Goal: Transaction & Acquisition: Purchase product/service

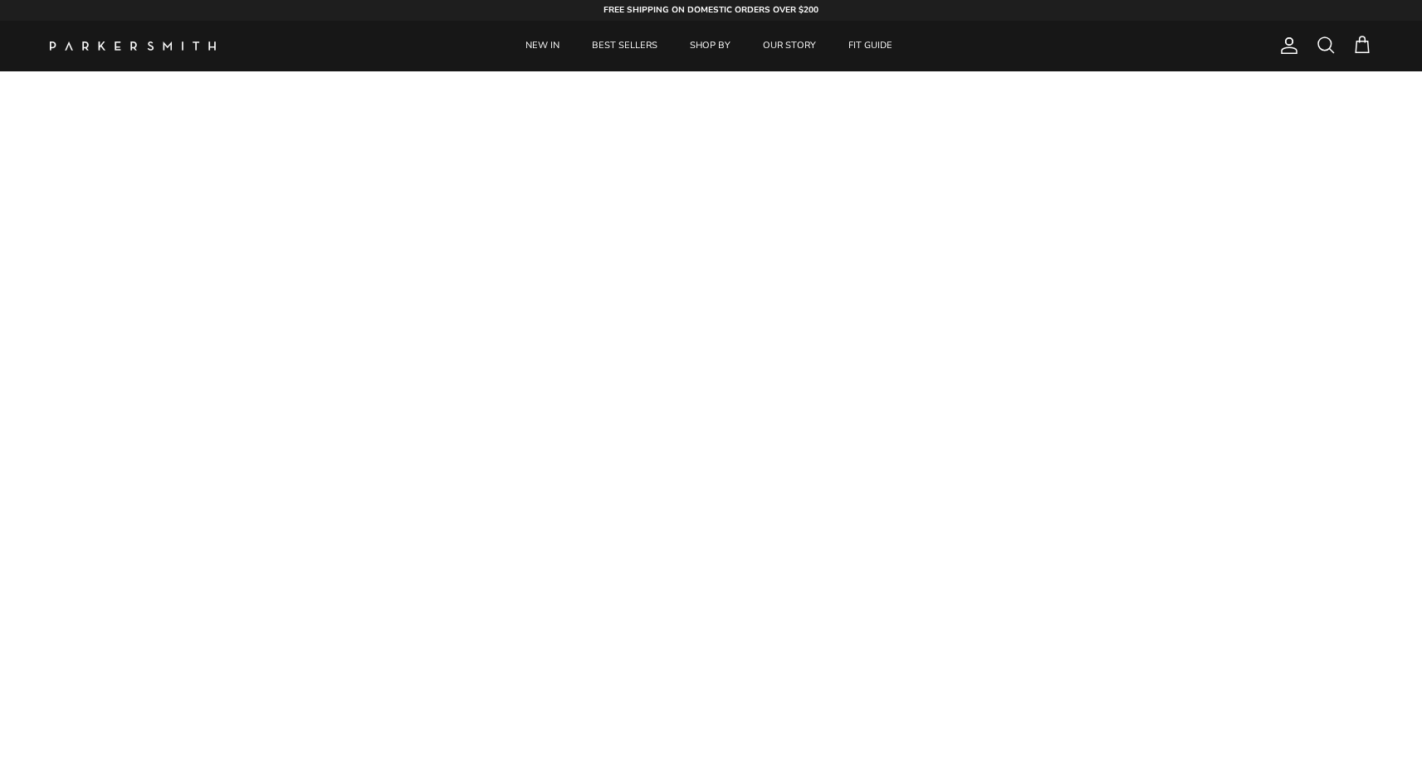
click at [1317, 48] on span at bounding box center [1326, 45] width 20 height 20
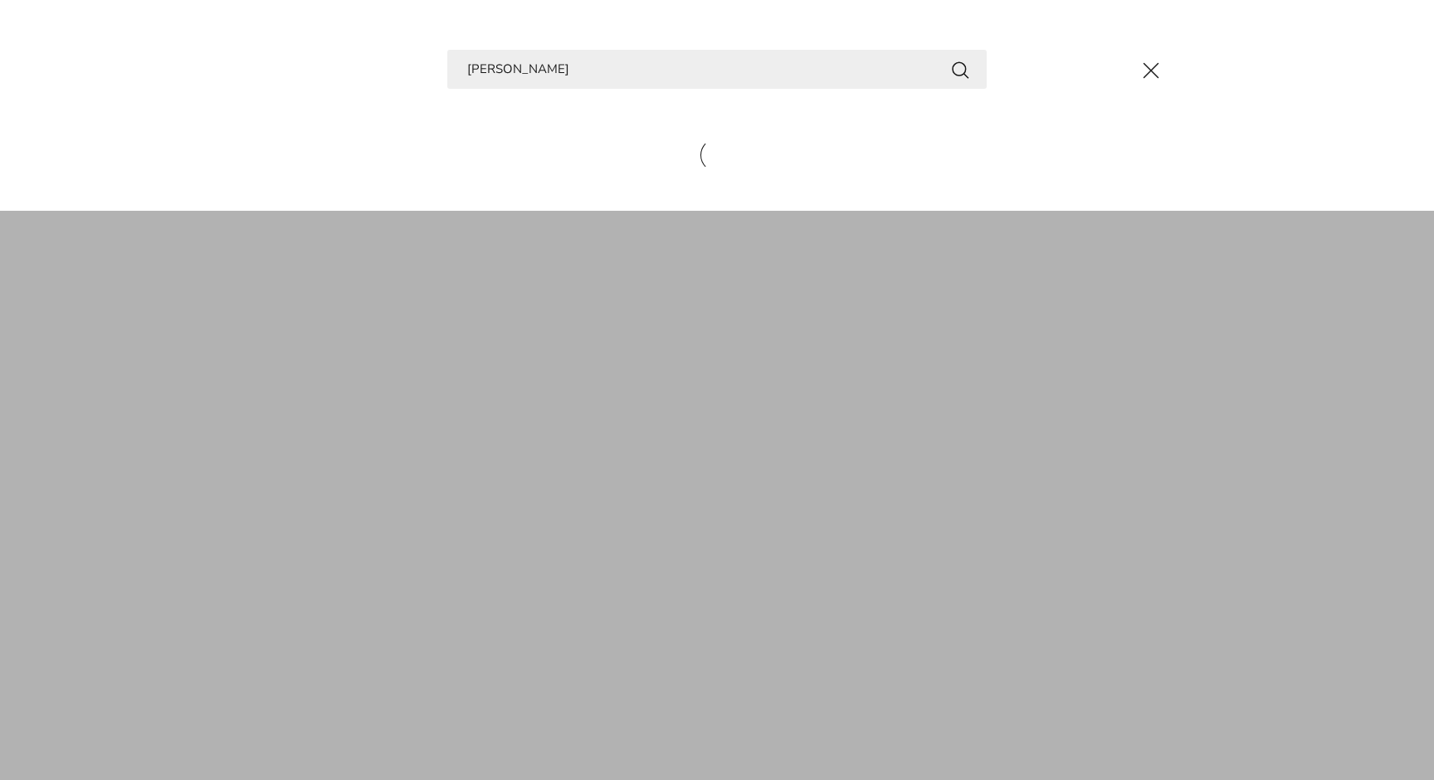
type input "[PERSON_NAME]"
click at [960, 69] on button "Search" at bounding box center [960, 69] width 20 height 21
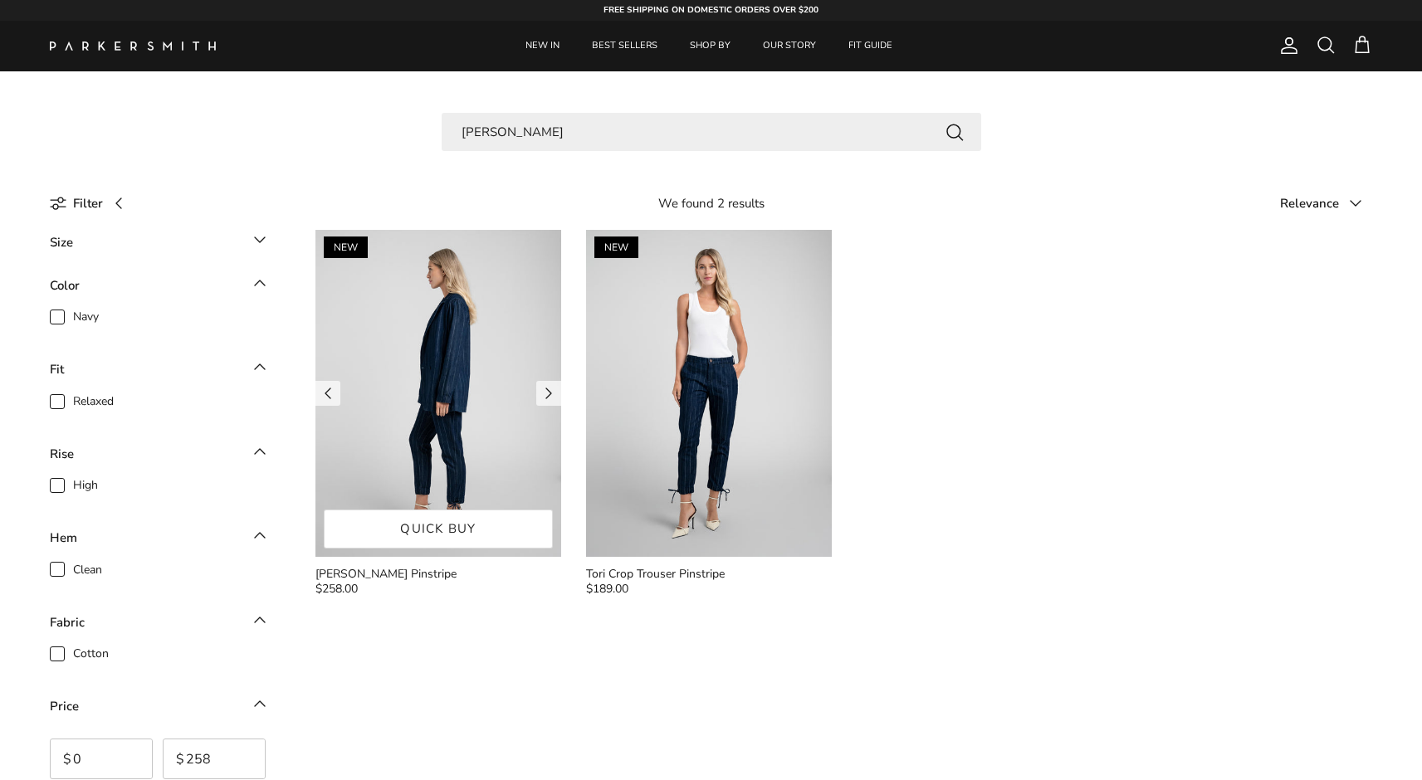
click at [422, 387] on img at bounding box center [438, 393] width 246 height 327
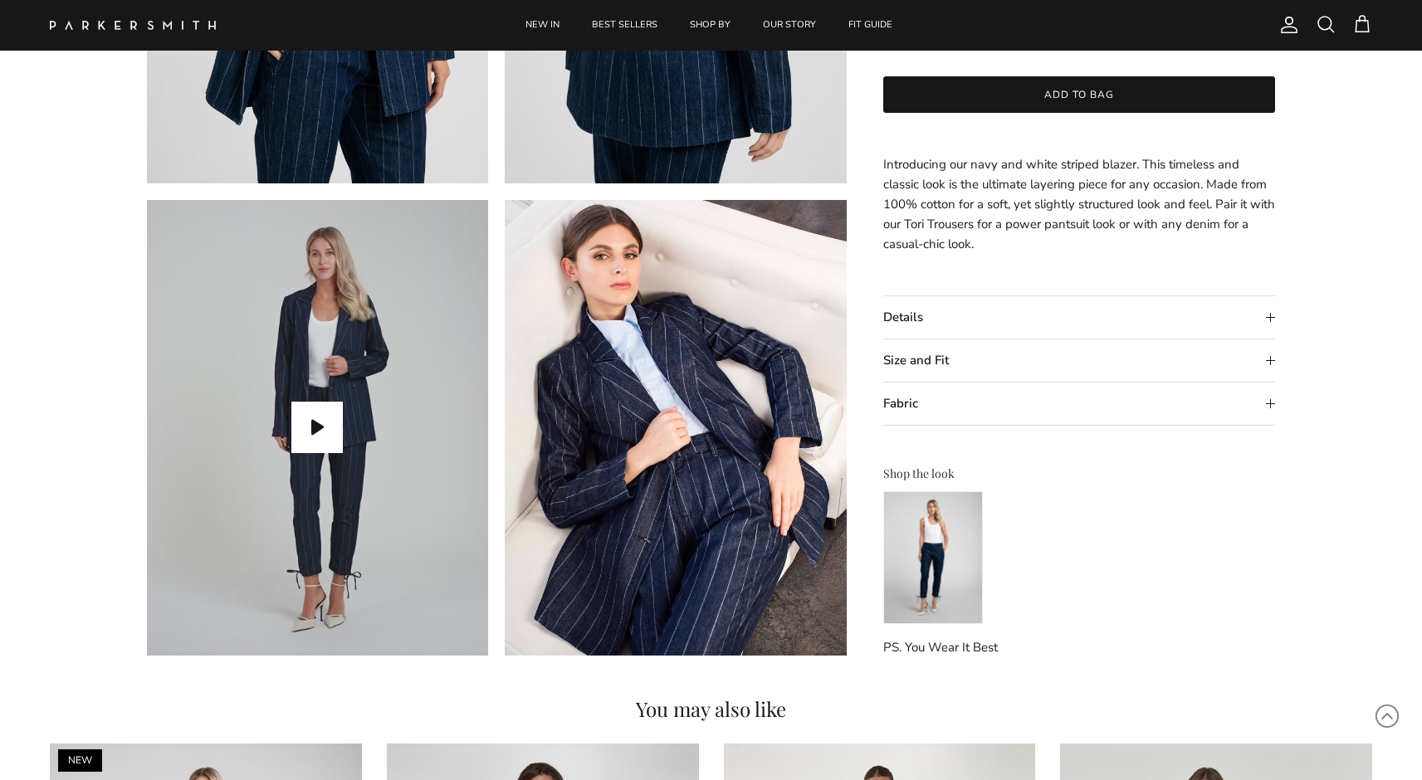
scroll to position [1393, 0]
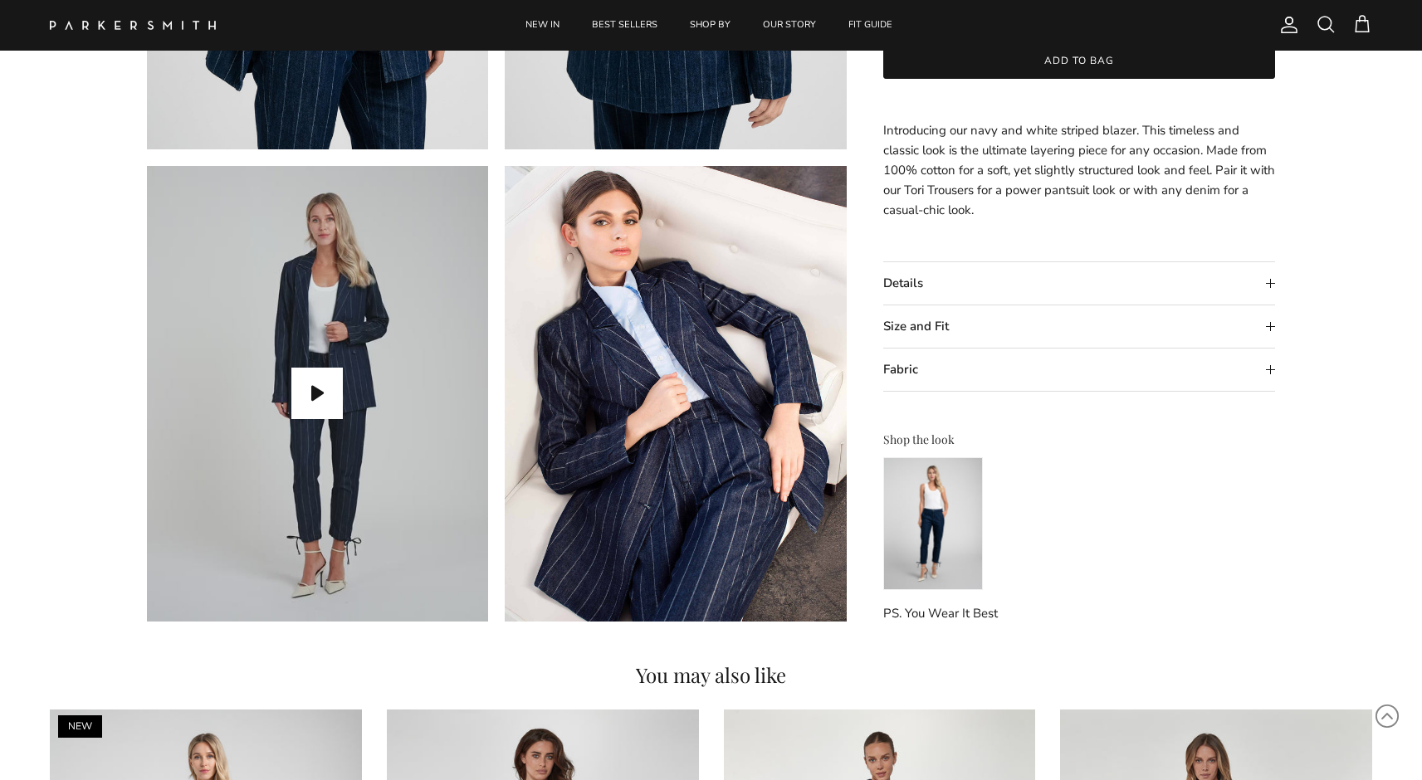
click at [921, 501] on img at bounding box center [933, 523] width 100 height 133
